Goal: Task Accomplishment & Management: Use online tool/utility

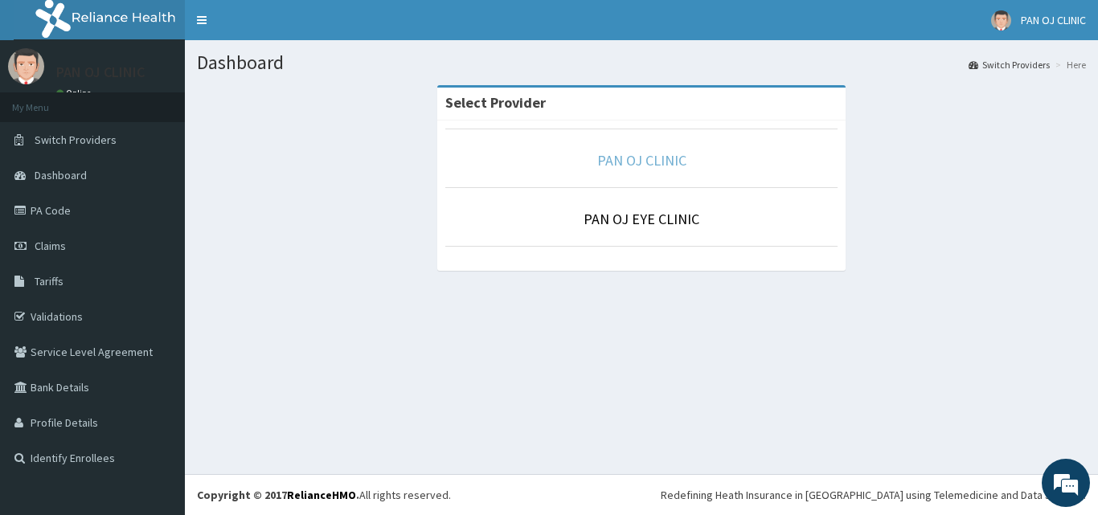
click at [654, 160] on link "PAN OJ CLINIC" at bounding box center [641, 160] width 89 height 18
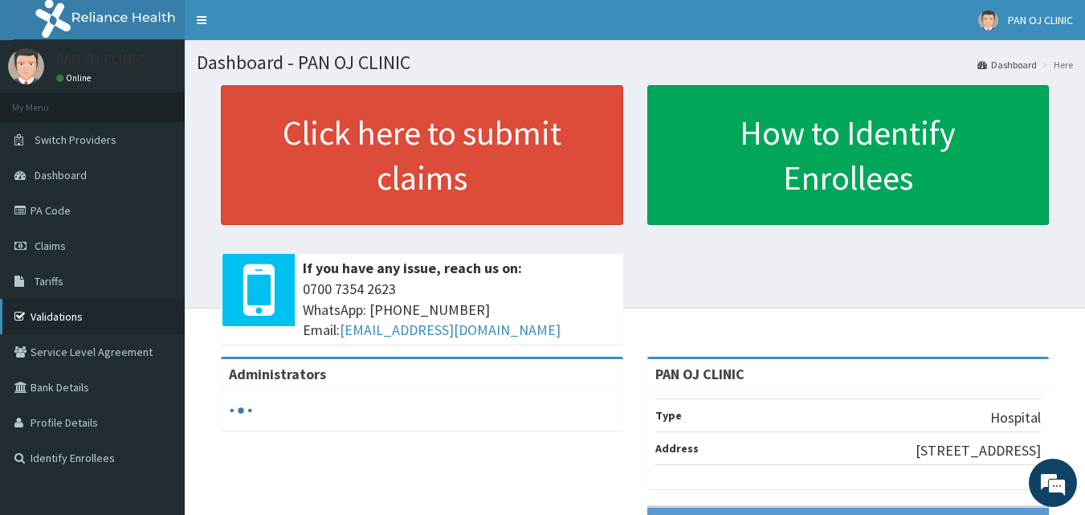
click at [50, 310] on link "Validations" at bounding box center [92, 316] width 185 height 35
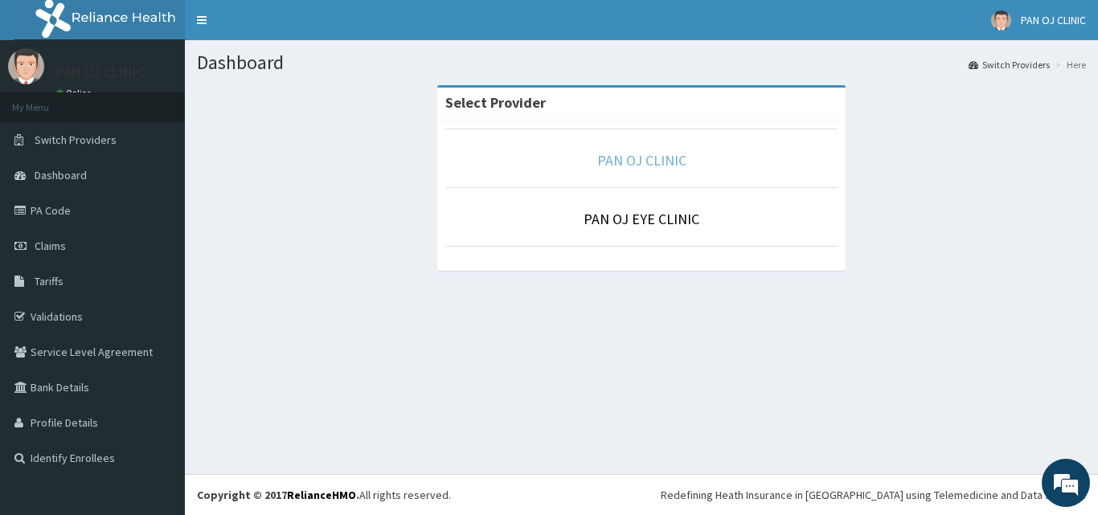
click at [640, 166] on link "PAN OJ CLINIC" at bounding box center [641, 160] width 89 height 18
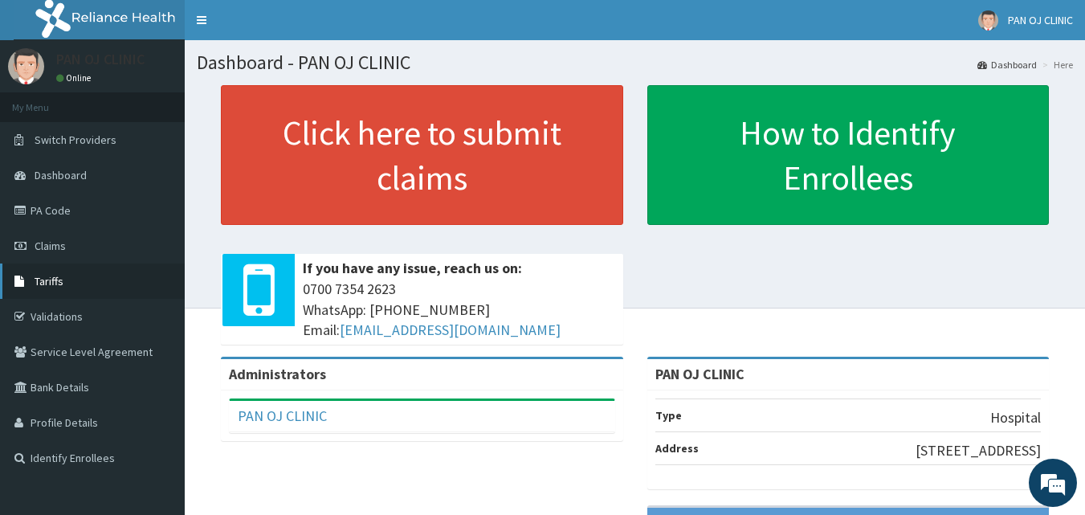
click at [59, 275] on span "Tariffs" at bounding box center [49, 281] width 29 height 14
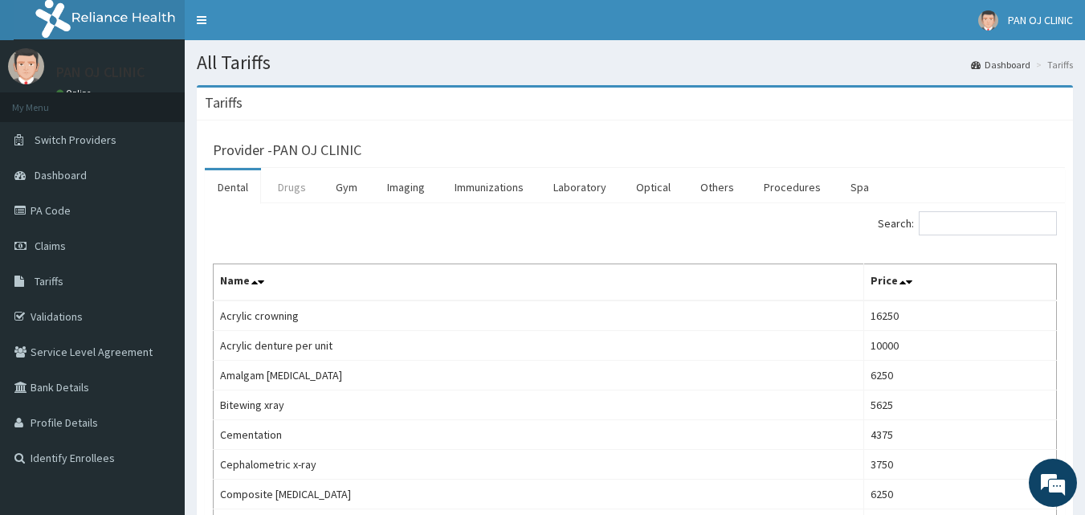
click at [300, 191] on link "Drugs" at bounding box center [292, 187] width 54 height 34
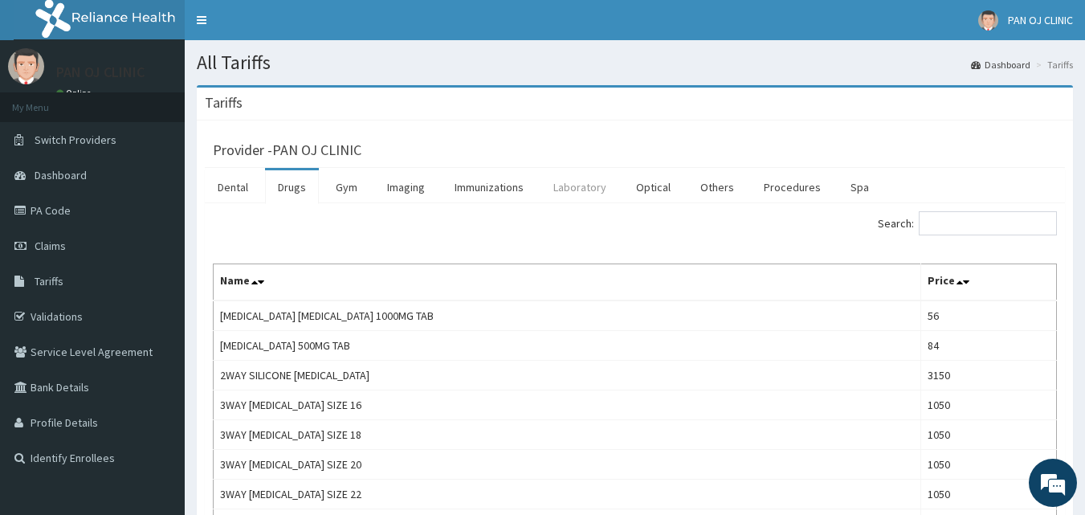
click at [591, 193] on link "Laboratory" at bounding box center [580, 187] width 79 height 34
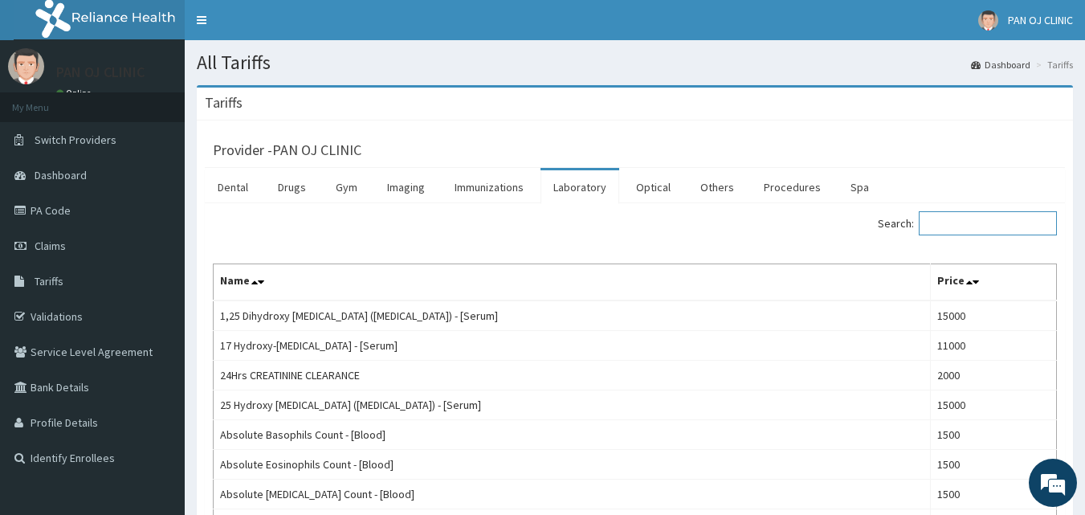
click at [964, 227] on input "Search:" at bounding box center [988, 223] width 138 height 24
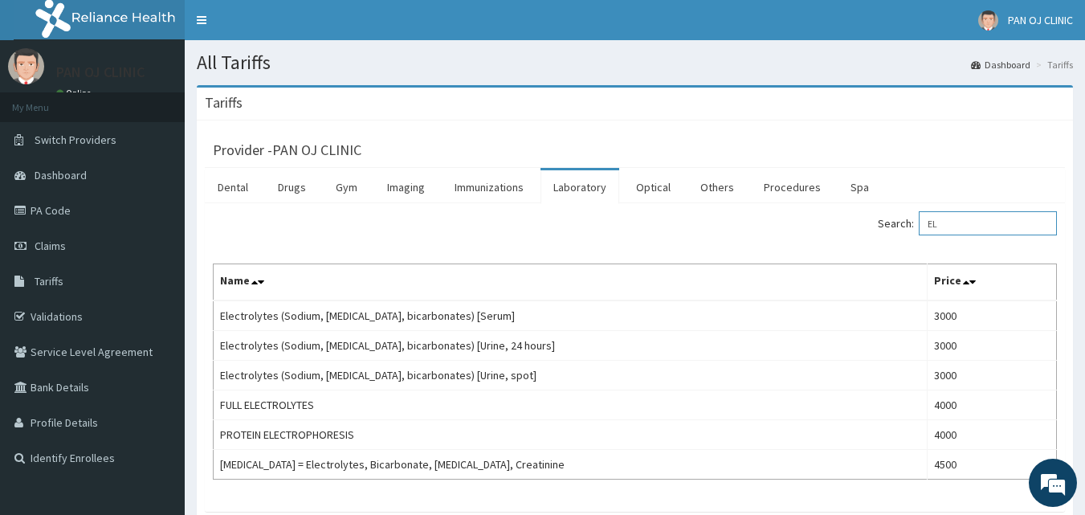
type input "E"
